Goal: Task Accomplishment & Management: Manage account settings

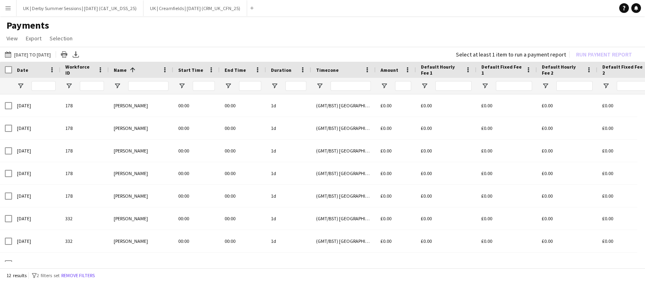
click at [4, 6] on button "Menu" at bounding box center [8, 8] width 16 height 16
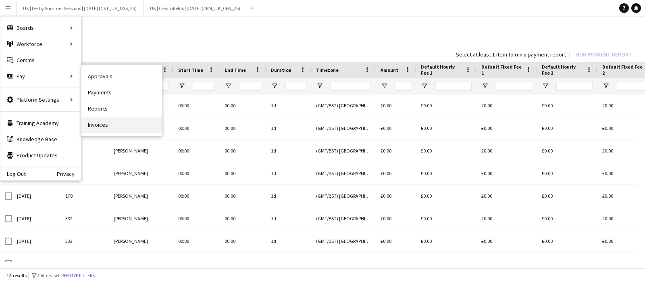
click at [109, 121] on link "Invoices" at bounding box center [121, 125] width 81 height 16
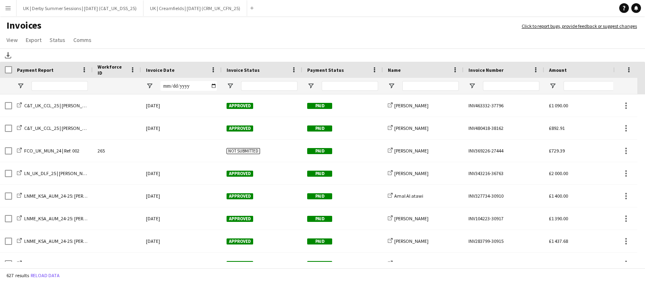
click at [8, 8] on app-icon "Menu" at bounding box center [8, 8] width 6 height 6
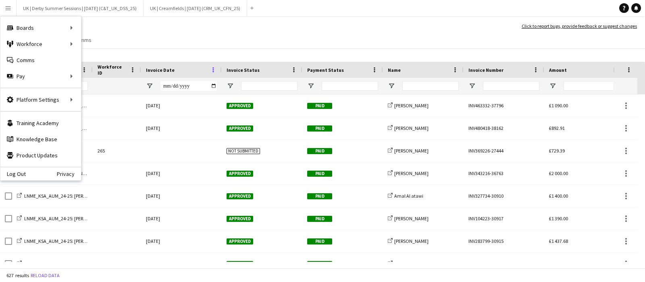
click at [215, 71] on span at bounding box center [213, 69] width 7 height 7
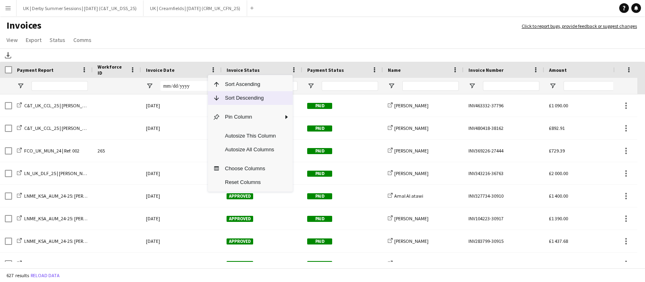
click at [229, 101] on span "Sort Descending" at bounding box center [250, 98] width 61 height 14
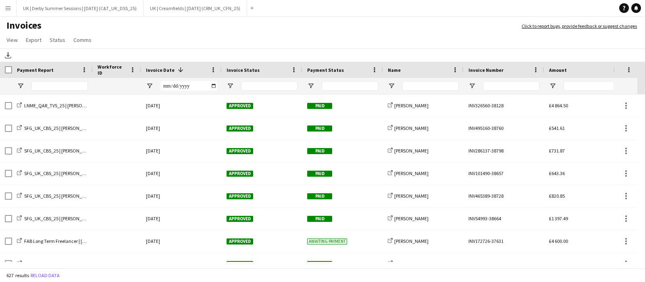
click at [5, 8] on app-icon "Menu" at bounding box center [8, 8] width 6 height 6
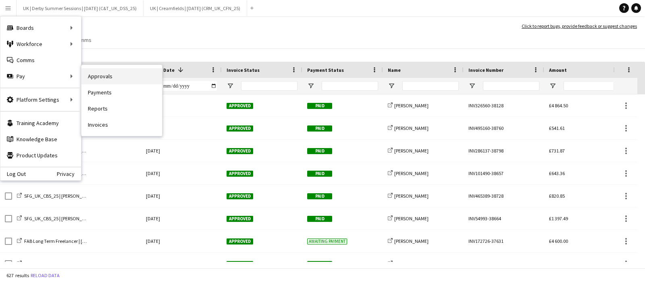
click at [114, 76] on link "Approvals" at bounding box center [121, 76] width 81 height 16
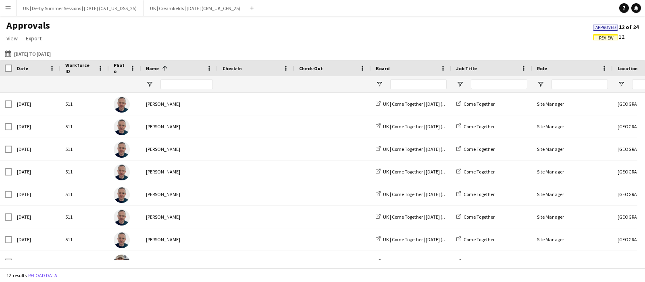
click at [609, 32] on div "Approved 12 of 24 Review 12" at bounding box center [616, 32] width 58 height 19
click at [606, 37] on span "Review" at bounding box center [606, 38] width 15 height 5
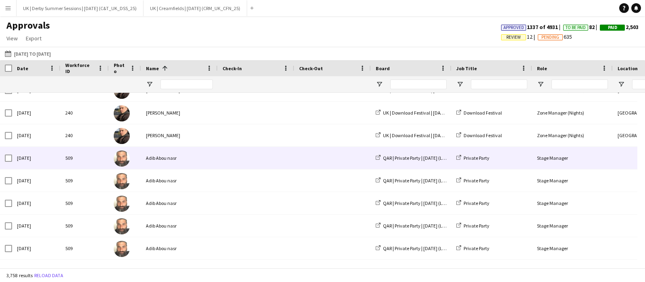
scroll to position [353, 0]
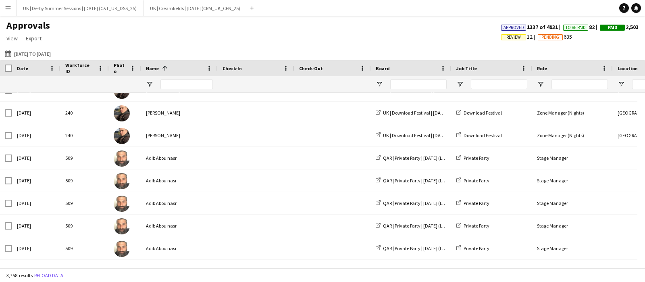
click at [508, 37] on span "Review" at bounding box center [514, 37] width 15 height 5
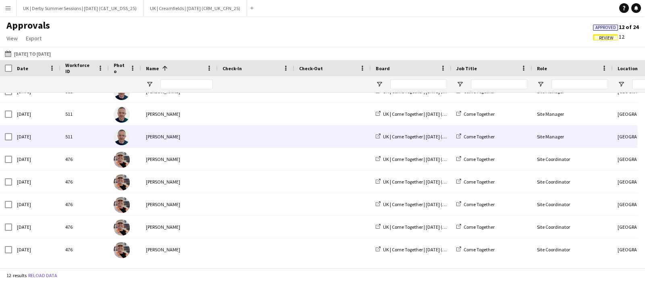
scroll to position [103, 0]
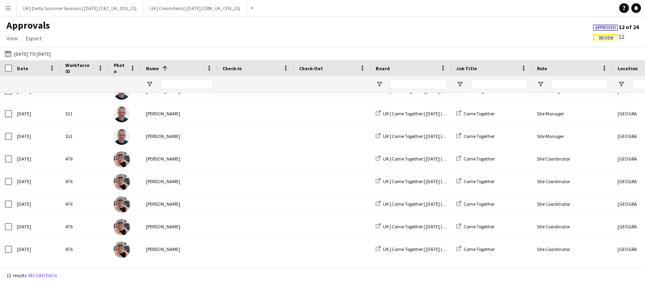
click at [8, 11] on button "Menu" at bounding box center [8, 8] width 16 height 16
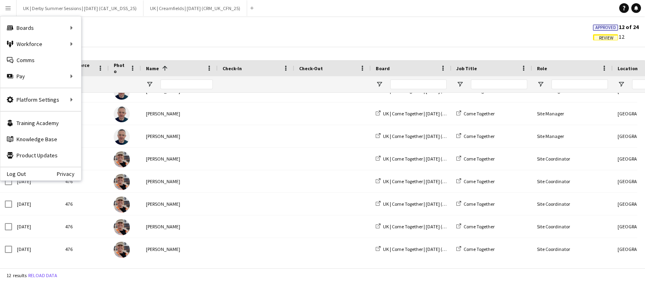
click at [607, 34] on span "Review" at bounding box center [605, 37] width 25 height 6
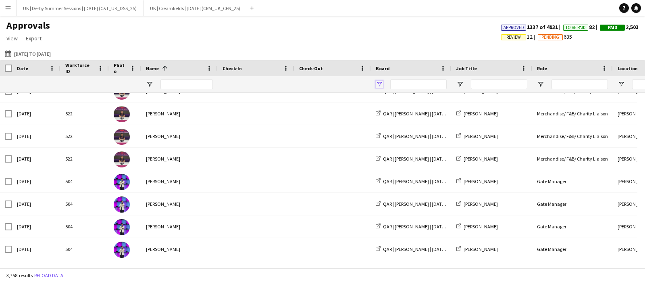
click at [382, 81] on span "Open Filter Menu" at bounding box center [379, 84] width 7 height 7
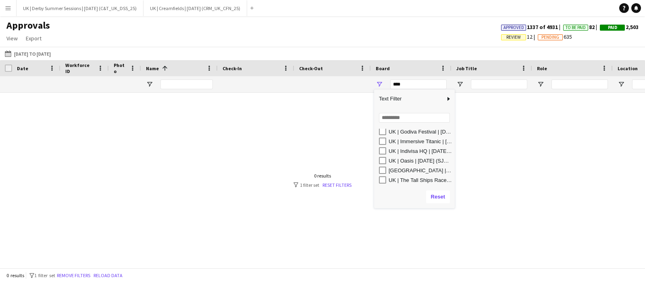
scroll to position [146, 0]
type input "**********"
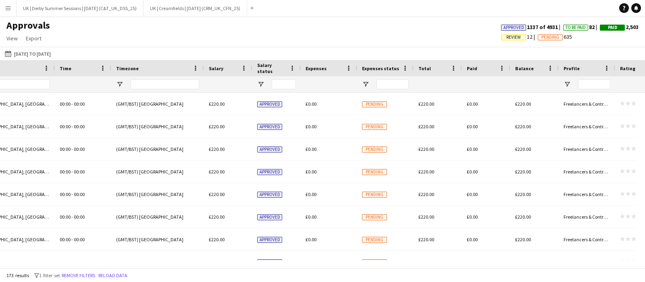
scroll to position [0, 0]
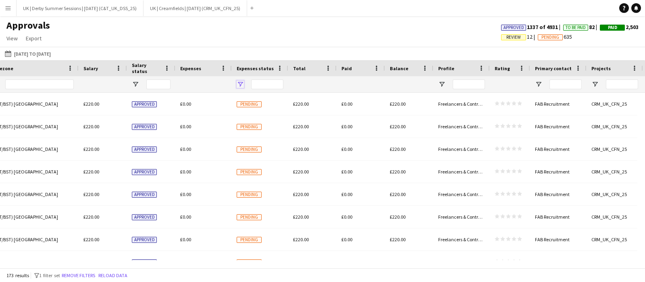
click at [240, 84] on span "Open Filter Menu" at bounding box center [240, 84] width 7 height 7
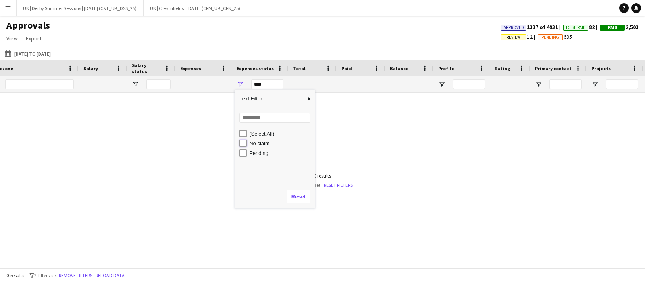
type input "**********"
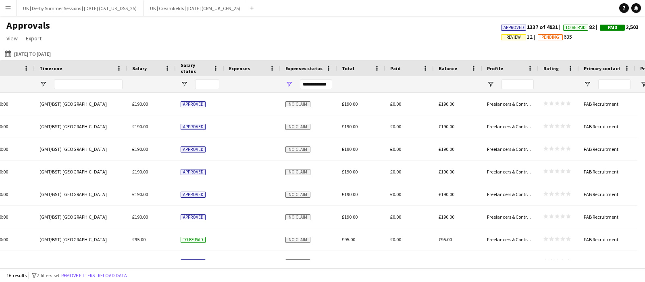
scroll to position [0, 597]
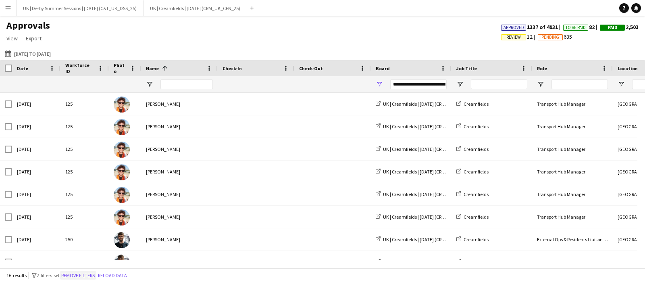
click at [77, 277] on button "Remove filters" at bounding box center [78, 275] width 37 height 9
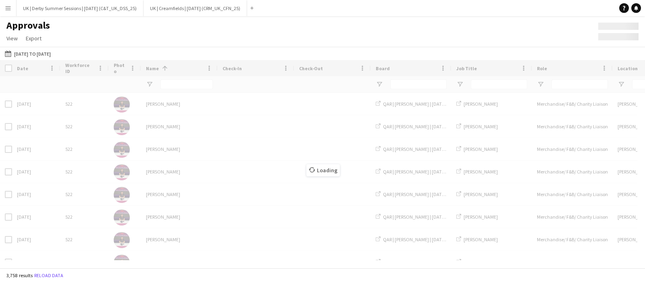
click at [178, 85] on div "Loading" at bounding box center [322, 164] width 645 height 208
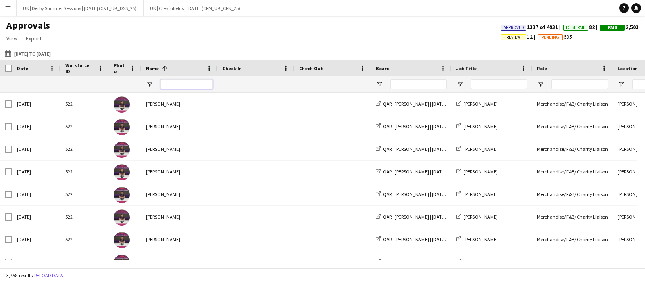
click at [188, 81] on input "Name Filter Input" at bounding box center [187, 84] width 52 height 10
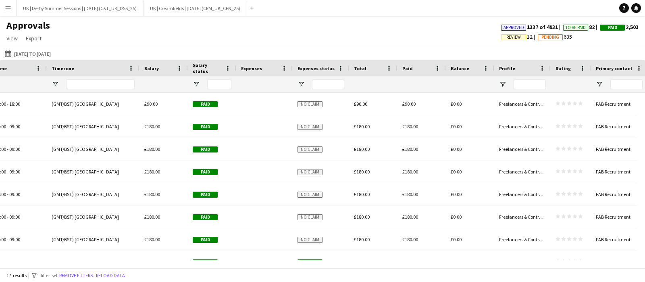
type input "********"
click at [305, 85] on div at bounding box center [321, 84] width 56 height 16
click at [301, 84] on span "Open Filter Menu" at bounding box center [301, 84] width 7 height 7
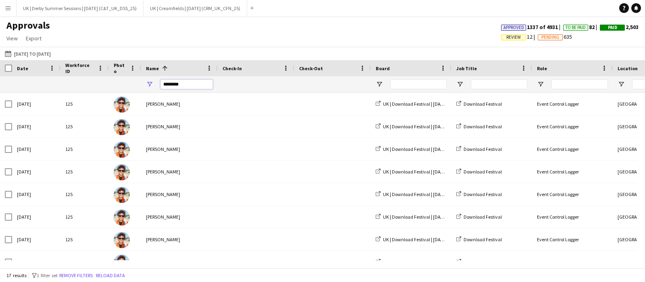
drag, startPoint x: 196, startPoint y: 85, endPoint x: 151, endPoint y: 81, distance: 44.9
click at [151, 81] on div "********" at bounding box center [179, 84] width 77 height 16
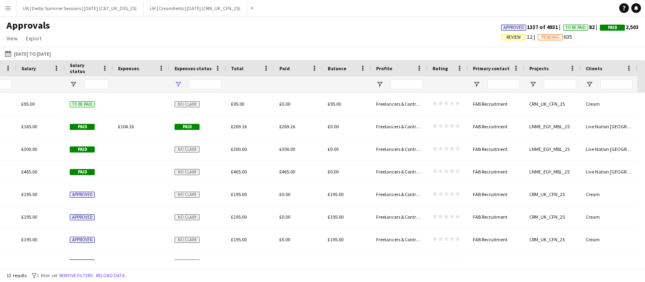
type input "*******"
click at [178, 83] on span "Open Filter Menu" at bounding box center [178, 84] width 7 height 7
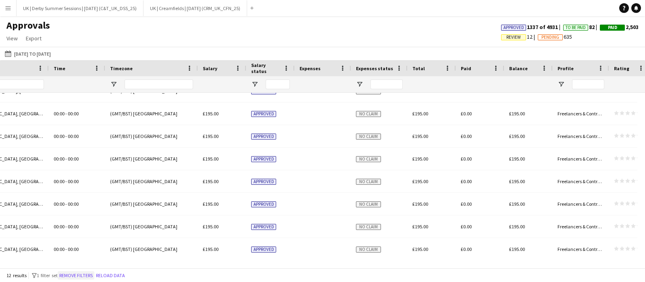
click at [77, 274] on button "Remove filters" at bounding box center [76, 275] width 37 height 9
